Goal: Transaction & Acquisition: Purchase product/service

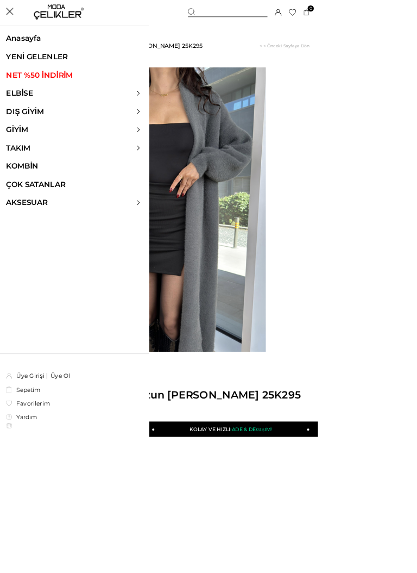
click at [16, 17] on icon at bounding box center [12, 14] width 9 height 9
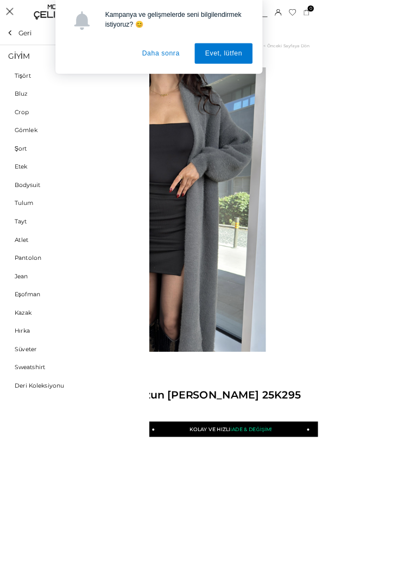
click at [183, 167] on icon at bounding box center [181, 170] width 7 height 7
click at [28, 432] on link "Hırka" at bounding box center [29, 434] width 58 height 10
